Goal: Transaction & Acquisition: Purchase product/service

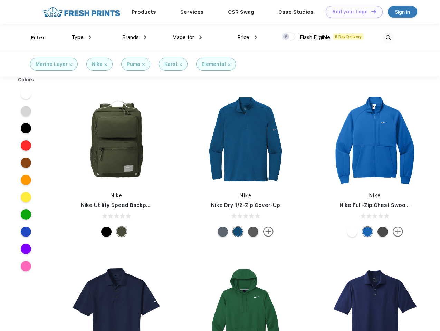
click at [351, 12] on link "Add your Logo Design Tool" at bounding box center [353, 12] width 57 height 12
click at [0, 0] on div "Design Tool" at bounding box center [0, 0] width 0 height 0
click at [370, 11] on link "Add your Logo Design Tool" at bounding box center [353, 12] width 57 height 12
click at [33, 38] on div "Filter" at bounding box center [38, 38] width 14 height 8
click at [81, 37] on span "Type" at bounding box center [77, 37] width 12 height 6
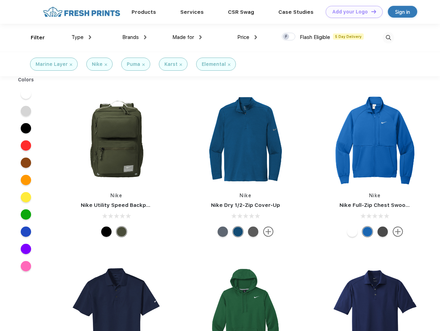
click at [134, 37] on span "Brands" at bounding box center [130, 37] width 17 height 6
click at [187, 37] on span "Made for" at bounding box center [183, 37] width 22 height 6
click at [247, 37] on span "Price" at bounding box center [243, 37] width 12 height 6
click at [288, 37] on div at bounding box center [288, 37] width 13 height 8
click at [286, 37] on input "checkbox" at bounding box center [284, 34] width 4 height 4
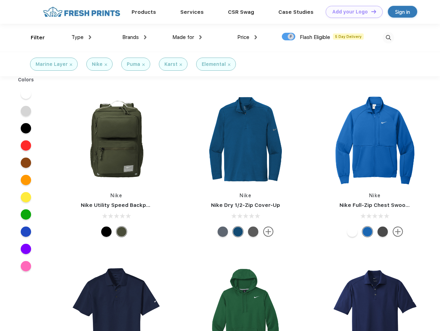
click at [388, 38] on img at bounding box center [387, 37] width 11 height 11
